Goal: Task Accomplishment & Management: Complete application form

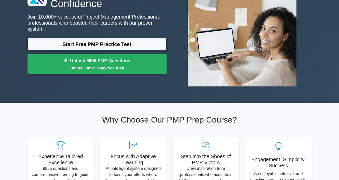
scroll to position [62, 0]
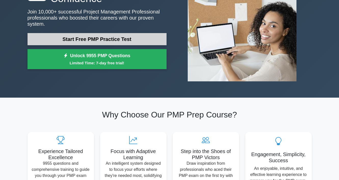
click at [122, 37] on link "Start Free PMP Practice Test" at bounding box center [96, 39] width 139 height 12
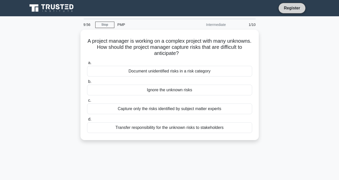
click at [291, 9] on link "Register" at bounding box center [292, 8] width 22 height 6
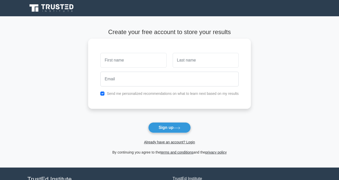
click at [147, 57] on input "text" at bounding box center [133, 60] width 66 height 15
type input "mannnn"
click at [196, 60] on input "text" at bounding box center [206, 60] width 66 height 15
type input "ghjjn"
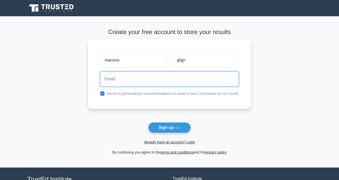
click at [147, 79] on input "email" at bounding box center [169, 79] width 138 height 15
click at [112, 80] on input "xxx@gmail.com" at bounding box center [169, 79] width 138 height 15
type input "xxxxx@gmail.com"
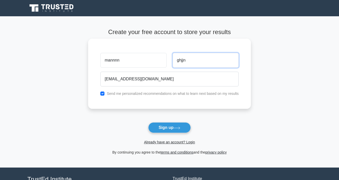
drag, startPoint x: 179, startPoint y: 60, endPoint x: 163, endPoint y: 61, distance: 16.1
click at [163, 61] on div "mannnn ghjjn" at bounding box center [169, 60] width 144 height 19
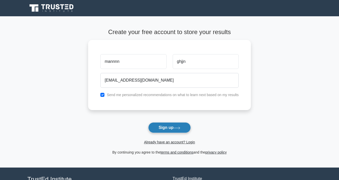
click at [173, 129] on button "Sign up" at bounding box center [169, 127] width 43 height 11
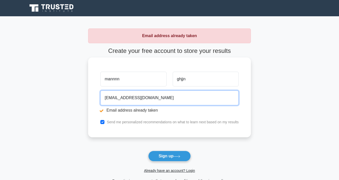
click at [115, 98] on input "xxxxx@gmail.com" at bounding box center [169, 98] width 138 height 15
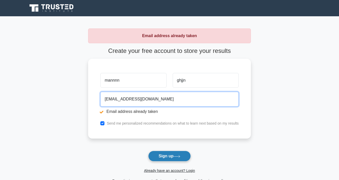
type input "xxxxy@gmail.com"
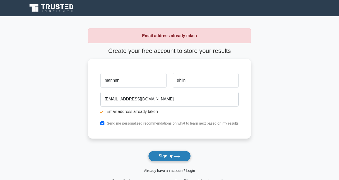
click at [169, 158] on button "Sign up" at bounding box center [169, 156] width 43 height 11
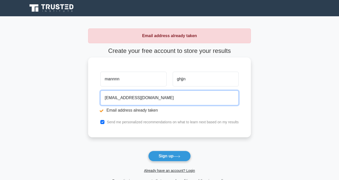
click at [114, 99] on input "xxxxy@gmail.com" at bounding box center [169, 98] width 138 height 15
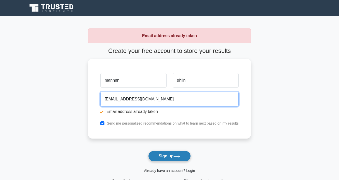
type input "xxxxyz@gmail.com"
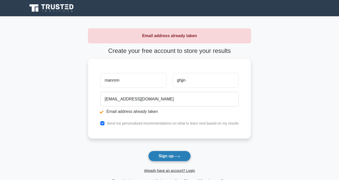
click at [166, 156] on button "Sign up" at bounding box center [169, 156] width 43 height 11
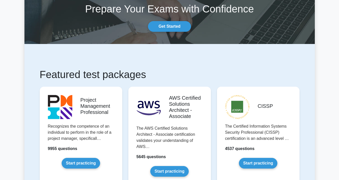
scroll to position [33, 0]
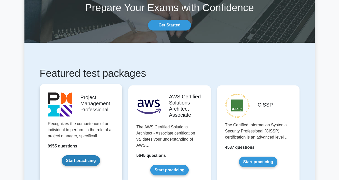
click at [81, 156] on link "Start practicing" at bounding box center [81, 161] width 38 height 11
